Goal: Obtain resource: Obtain resource

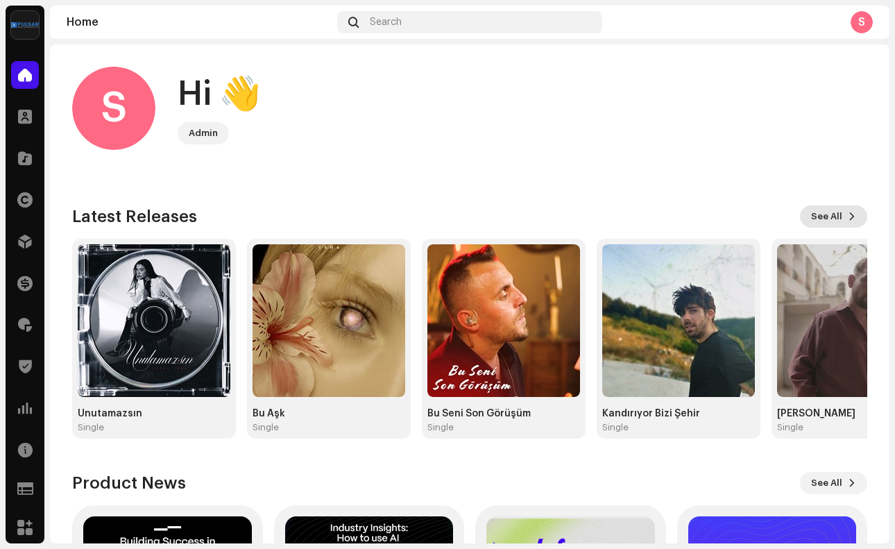
click at [822, 219] on span "See All" at bounding box center [826, 217] width 31 height 28
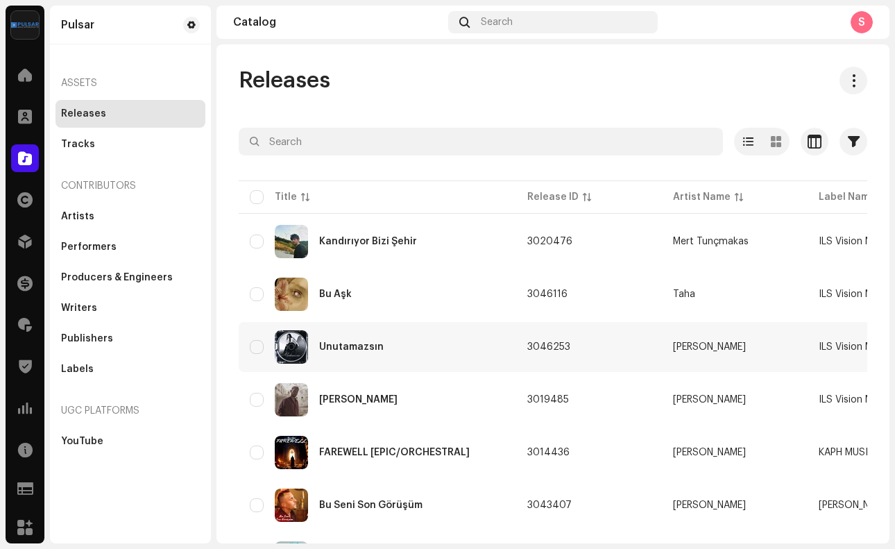
click at [396, 349] on div "Unutamazsın" at bounding box center [377, 346] width 255 height 33
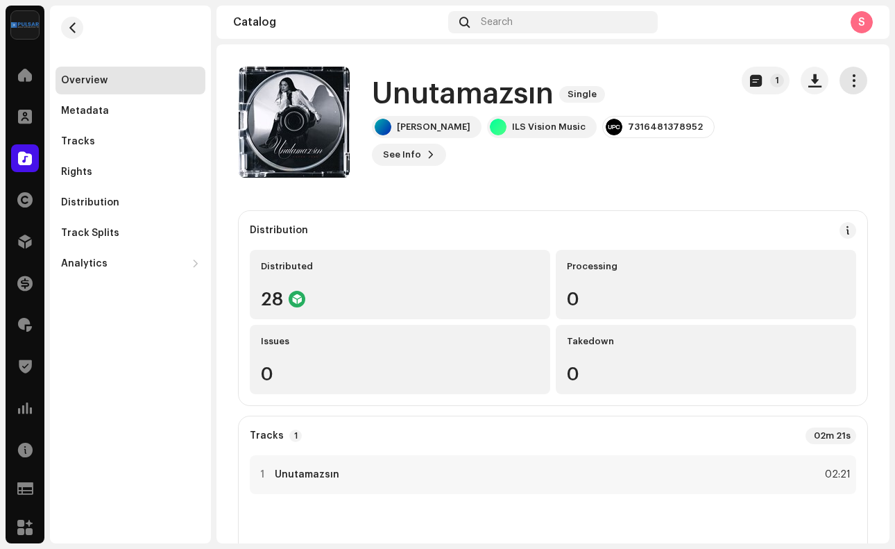
click at [852, 83] on button "button" at bounding box center [853, 81] width 28 height 28
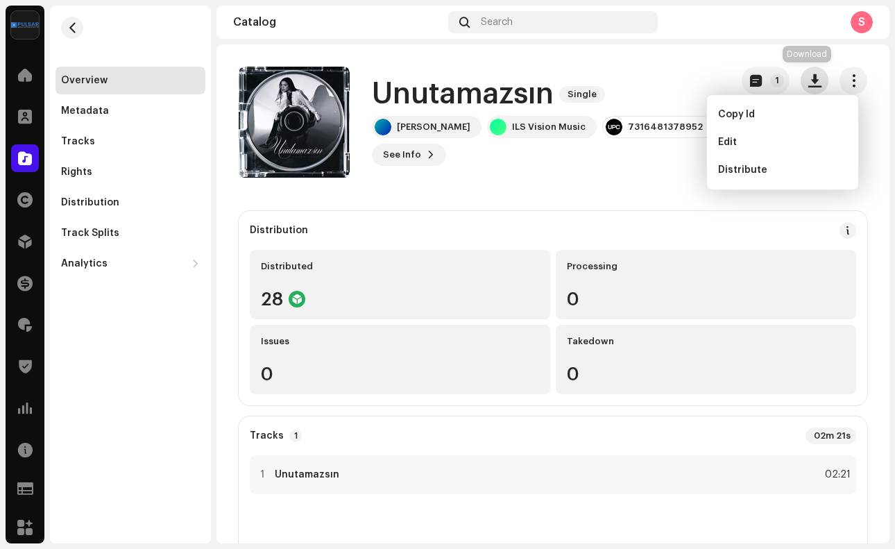
click at [808, 85] on span "button" at bounding box center [814, 80] width 13 height 11
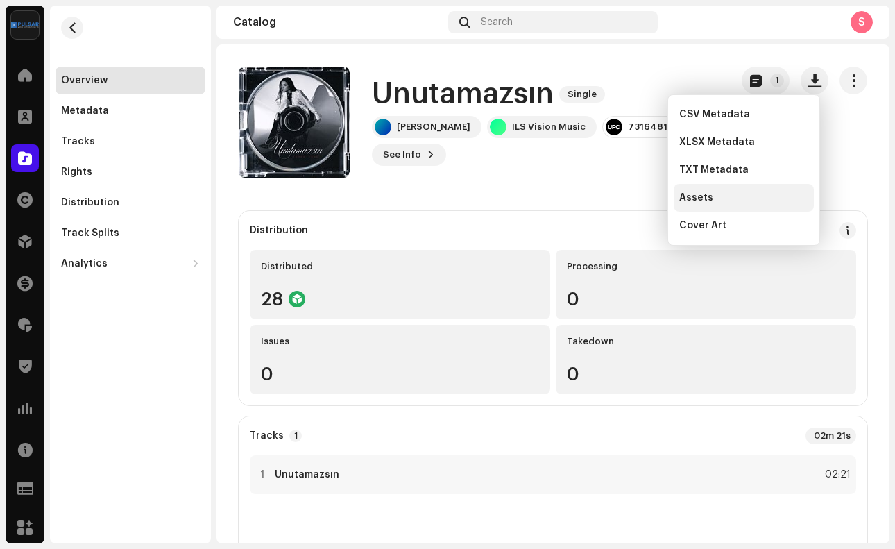
click at [724, 194] on div "Assets" at bounding box center [743, 197] width 129 height 11
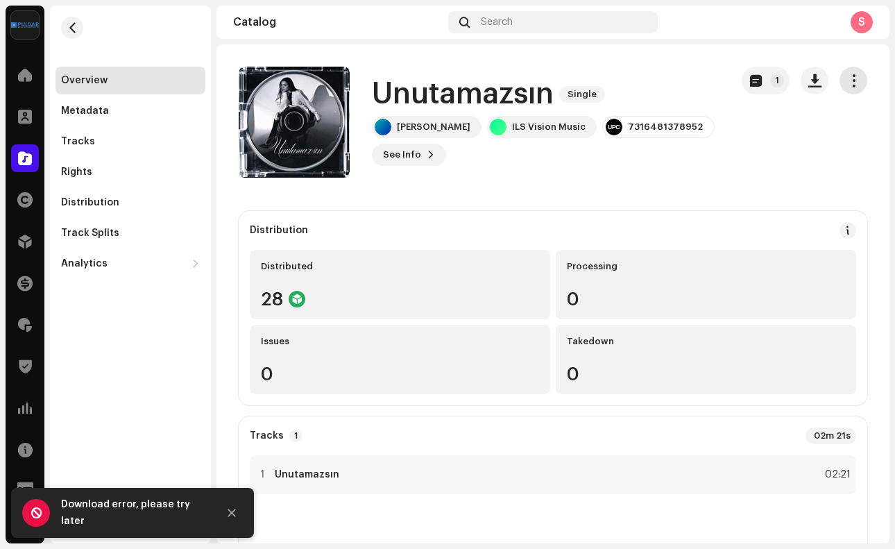
click at [847, 82] on span "button" at bounding box center [853, 80] width 13 height 11
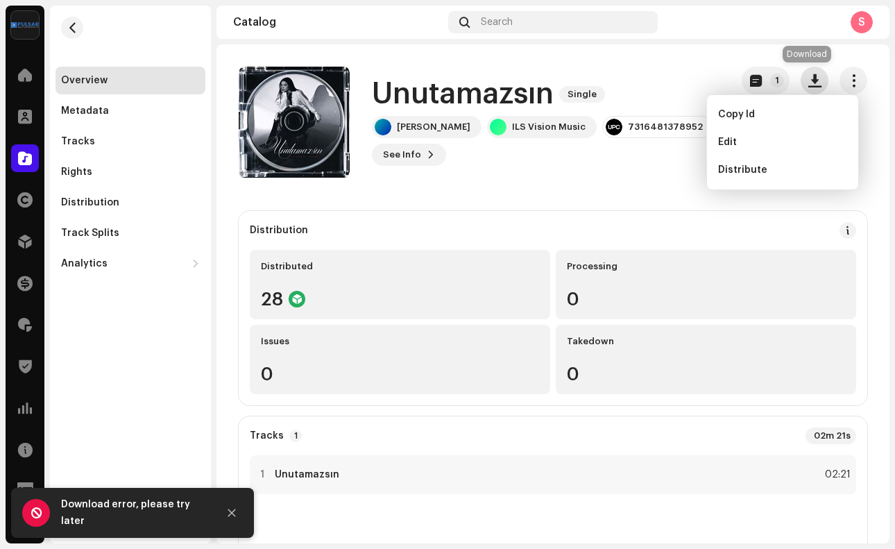
click at [808, 84] on span "button" at bounding box center [814, 80] width 13 height 11
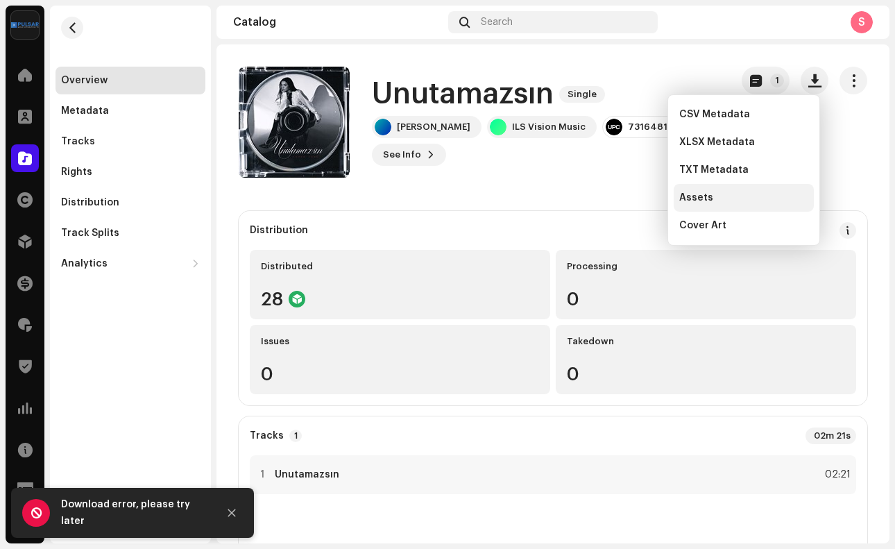
click at [731, 200] on div "Assets" at bounding box center [743, 197] width 129 height 11
